Goal: Check status: Check status

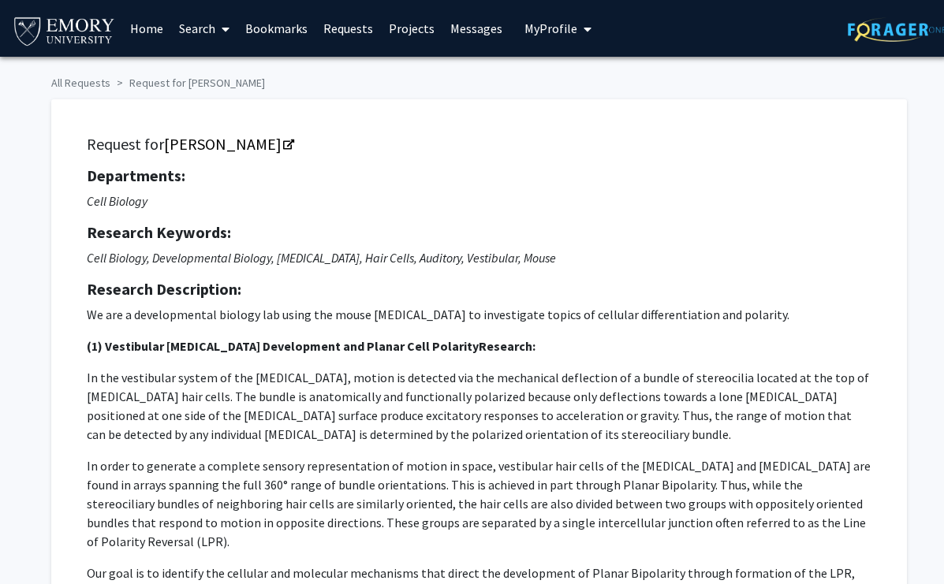
click at [359, 218] on div "Departments: Cell Biology Research Keywords: Cell Biology, Developmental Biolog…" at bounding box center [479, 570] width 785 height 808
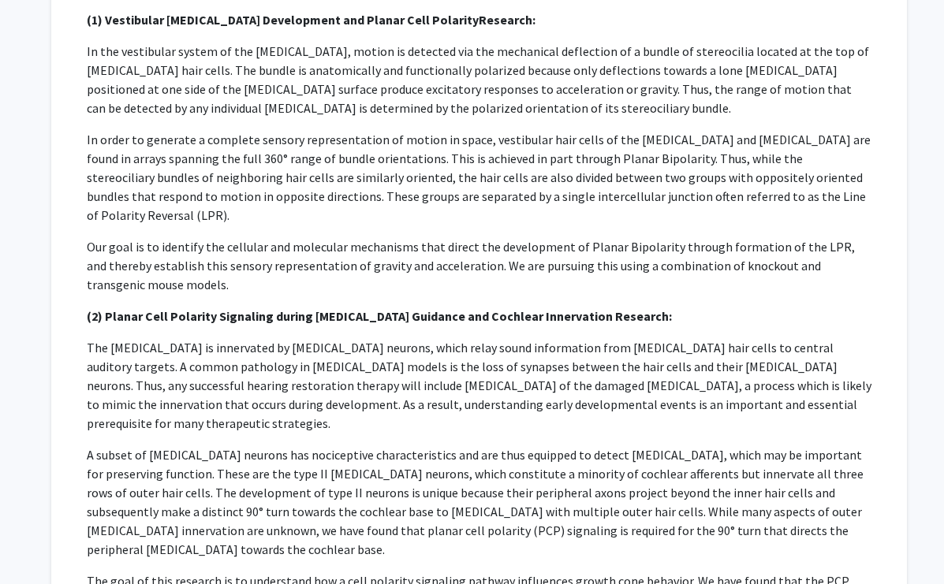
scroll to position [334, 0]
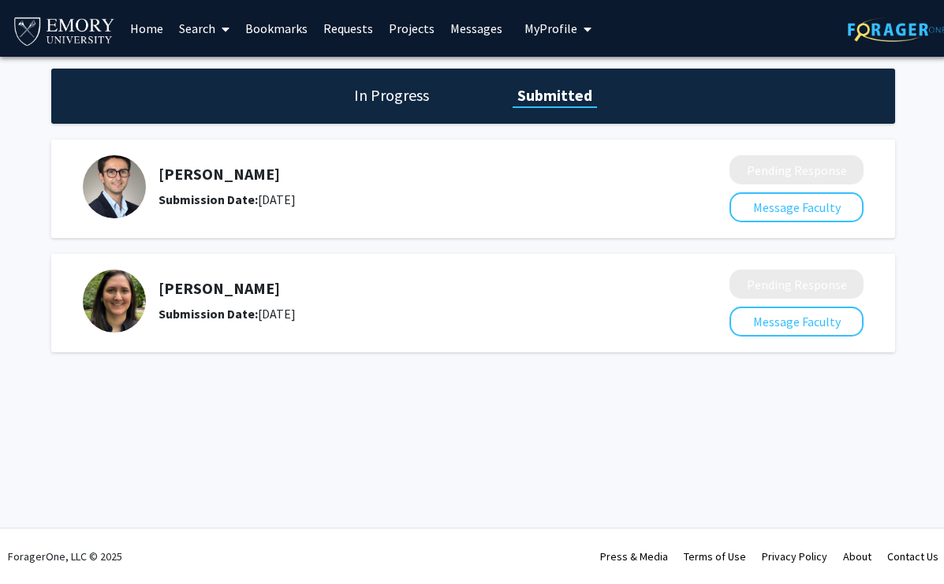
click at [405, 104] on h1 "In Progress" at bounding box center [391, 95] width 84 height 22
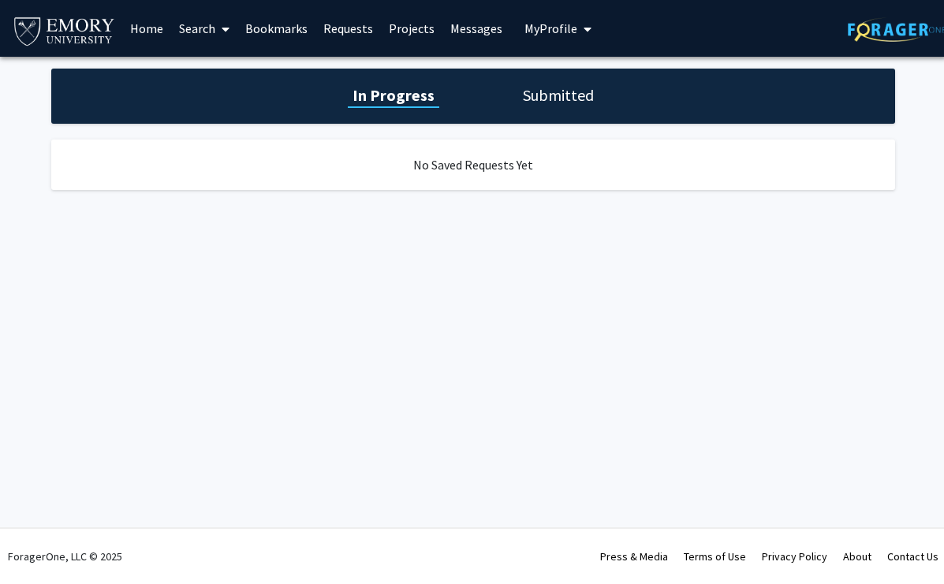
click at [565, 100] on h1 "Submitted" at bounding box center [558, 95] width 80 height 22
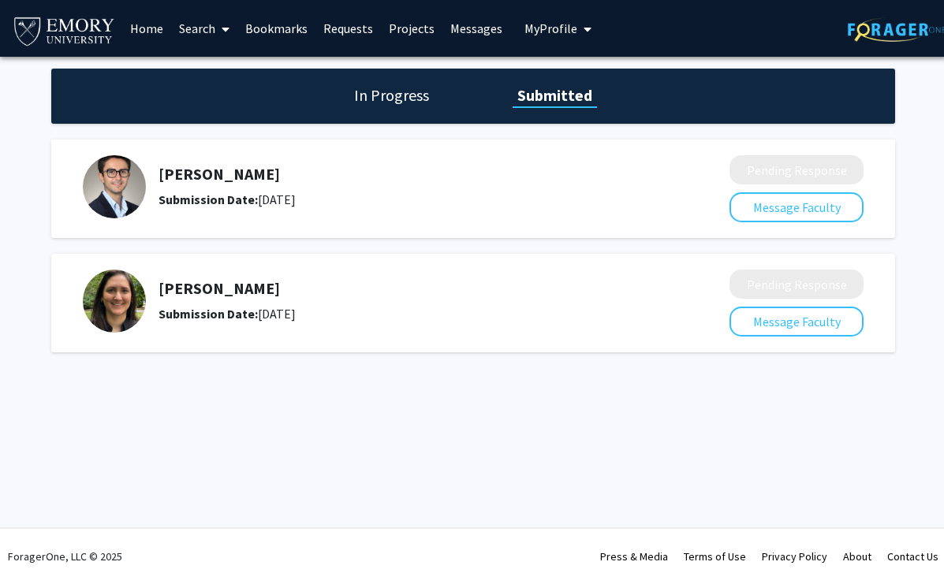
click at [404, 191] on div "Submission Date: [DATE]" at bounding box center [402, 199] width 487 height 19
click at [604, 180] on h5 "[PERSON_NAME]" at bounding box center [402, 174] width 487 height 19
